Goal: Information Seeking & Learning: Learn about a topic

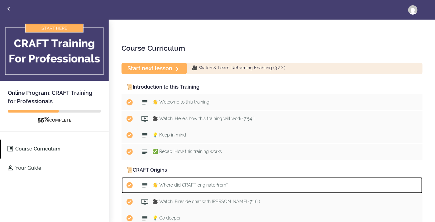
click at [179, 190] on div "Start 👋 Where did CRAFT originate from?" at bounding box center [280, 186] width 285 height 14
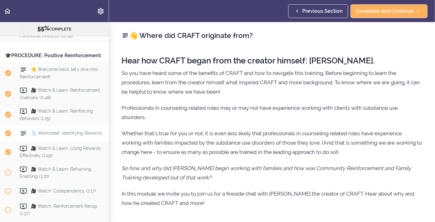
scroll to position [2424, 0]
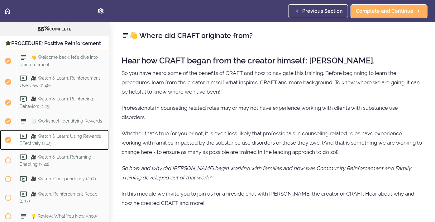
click at [53, 133] on div "🎥 Watch & Learn: Using Rewards Effectively (2:49)" at bounding box center [62, 140] width 93 height 21
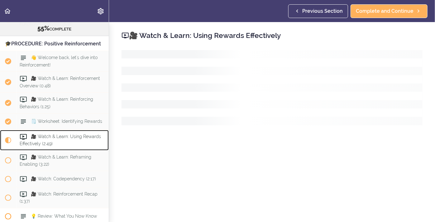
scroll to position [2501, 0]
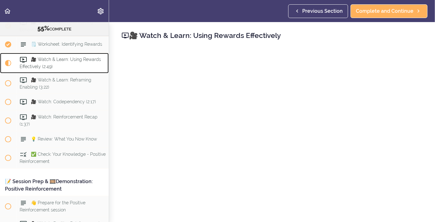
click at [53, 56] on div "🎥 Watch & Learn: Using Rewards Effectively (2:49)" at bounding box center [62, 63] width 93 height 21
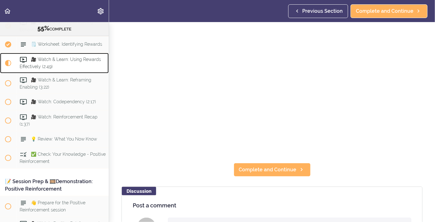
scroll to position [68, 0]
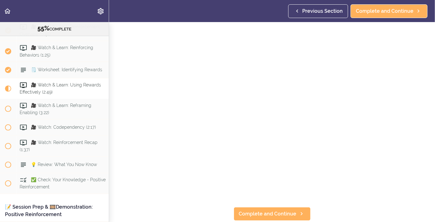
scroll to position [49, 0]
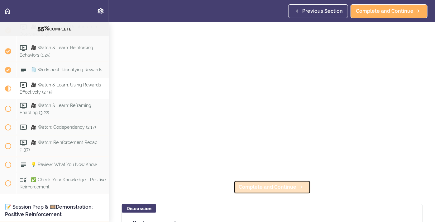
click at [254, 186] on span "Complete and Continue" at bounding box center [268, 187] width 58 height 7
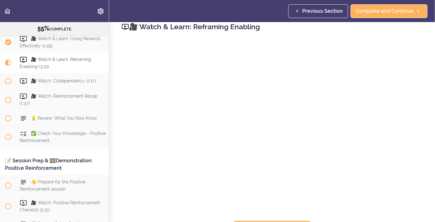
scroll to position [23, 0]
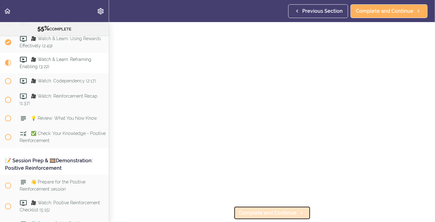
click at [263, 211] on span "Complete and Continue" at bounding box center [268, 213] width 58 height 7
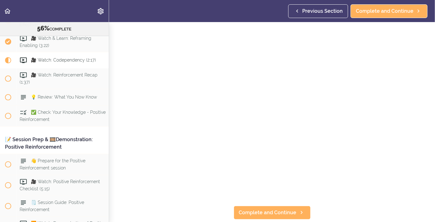
scroll to position [24, 0]
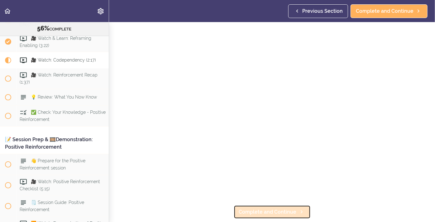
click at [267, 216] on link "Complete and Continue" at bounding box center [272, 213] width 77 height 14
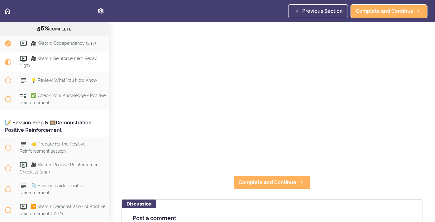
scroll to position [57, 0]
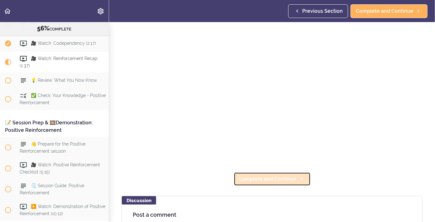
click at [256, 180] on span "Complete and Continue" at bounding box center [268, 179] width 58 height 7
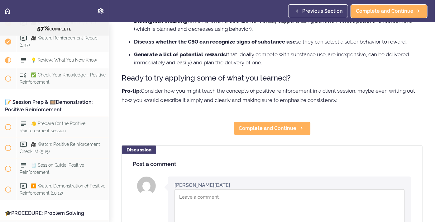
scroll to position [93, 0]
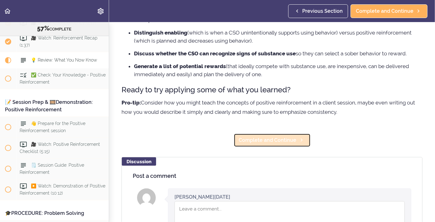
click at [253, 142] on span "Complete and Continue" at bounding box center [268, 140] width 58 height 7
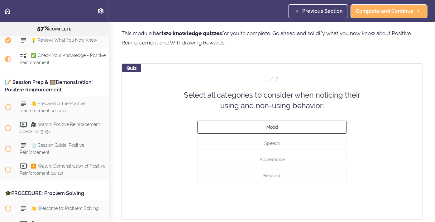
scroll to position [28, 0]
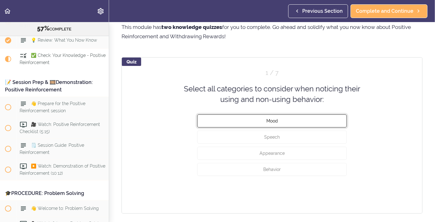
click at [289, 125] on button "Mood" at bounding box center [272, 120] width 150 height 13
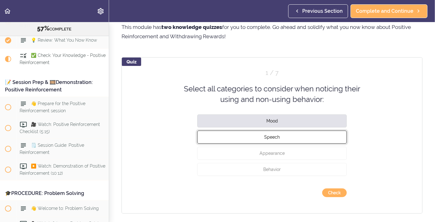
click at [284, 142] on button "Speech" at bounding box center [272, 137] width 150 height 13
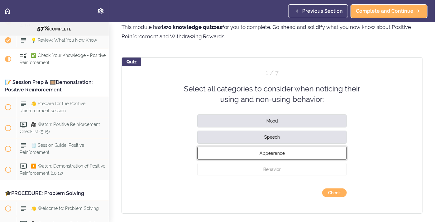
click at [279, 153] on span "Appearance" at bounding box center [272, 153] width 25 height 5
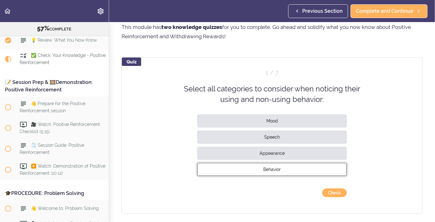
click at [278, 169] on span "Behavior" at bounding box center [271, 169] width 17 height 5
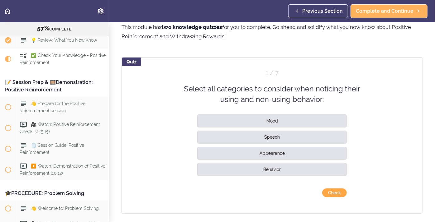
click at [334, 194] on button "Check" at bounding box center [334, 193] width 25 height 9
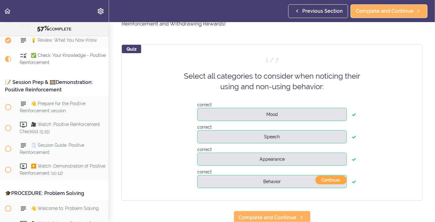
scroll to position [45, 0]
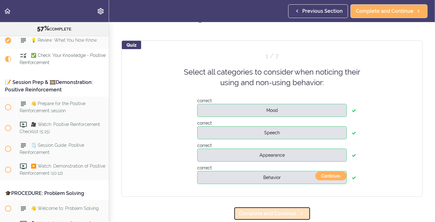
click at [284, 215] on span "Complete and Continue" at bounding box center [268, 213] width 58 height 7
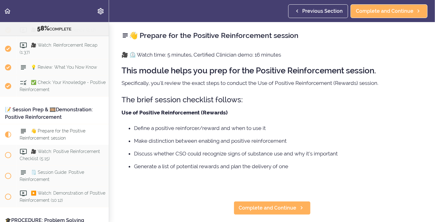
scroll to position [2570, 0]
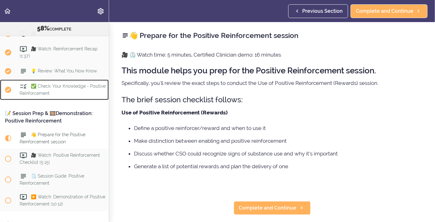
click at [55, 84] on div "✅ Check: Your Knowledge - Positive Reinforcement" at bounding box center [62, 90] width 93 height 21
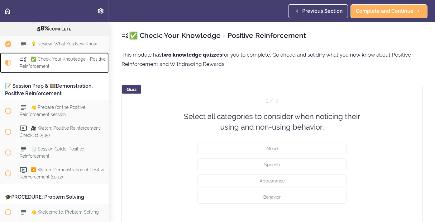
scroll to position [2597, 0]
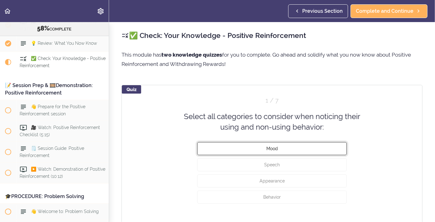
click at [286, 149] on button "Mood" at bounding box center [272, 148] width 150 height 13
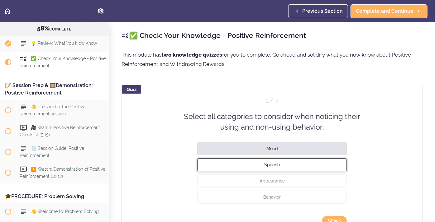
click at [282, 167] on button "Speech" at bounding box center [272, 164] width 150 height 13
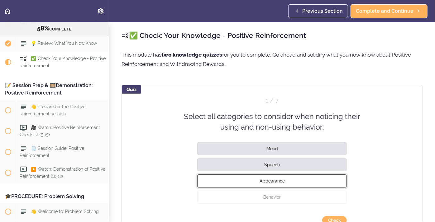
click at [278, 180] on span "Appearance" at bounding box center [272, 181] width 25 height 5
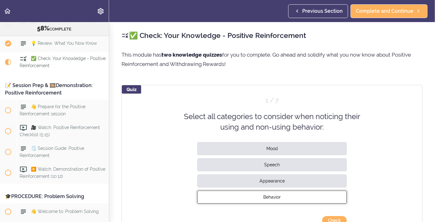
click at [274, 195] on span "Behavior" at bounding box center [271, 197] width 17 height 5
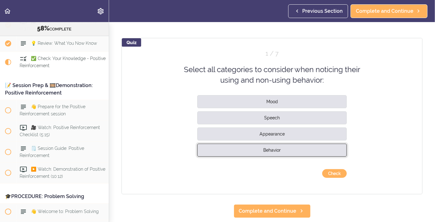
scroll to position [48, 0]
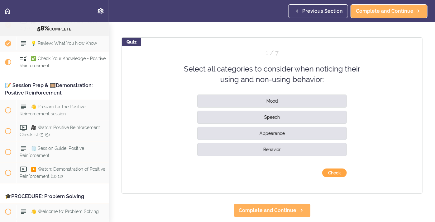
click at [333, 177] on button "Check" at bounding box center [334, 173] width 25 height 9
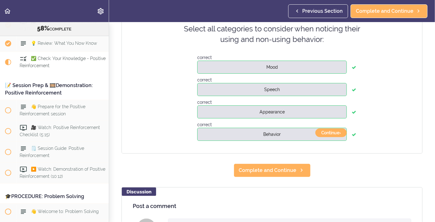
scroll to position [88, 0]
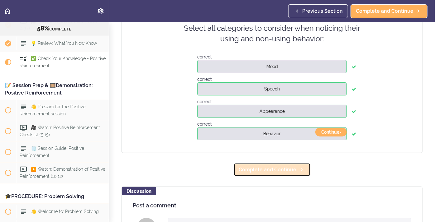
click at [253, 172] on span "Complete and Continue" at bounding box center [268, 169] width 58 height 7
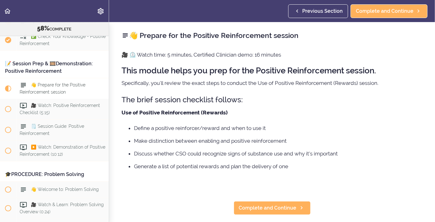
scroll to position [2620, 0]
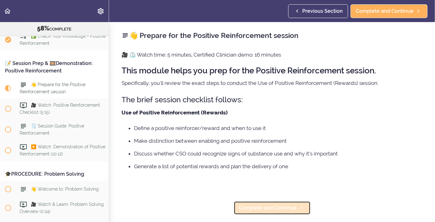
click at [284, 211] on span "Complete and Continue" at bounding box center [268, 208] width 58 height 7
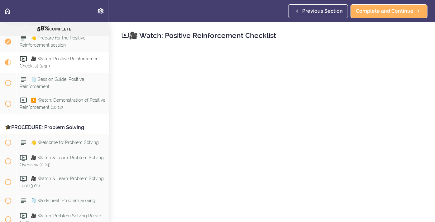
scroll to position [3, 0]
